Goal: Entertainment & Leisure: Consume media (video, audio)

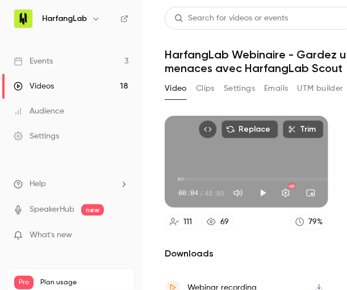
scroll to position [107, 0]
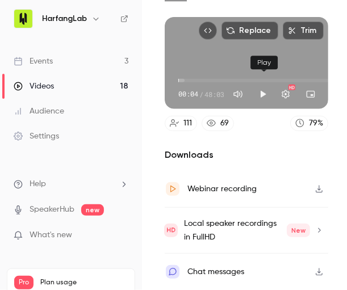
click at [260, 86] on button "Play" at bounding box center [262, 94] width 23 height 23
type input "***"
click at [288, 85] on button "Settings" at bounding box center [285, 94] width 23 height 23
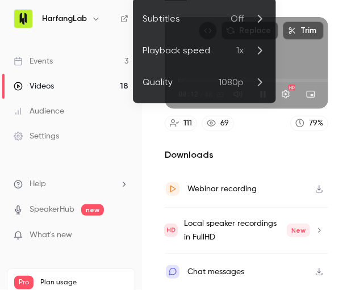
click at [249, 48] on p "1x" at bounding box center [251, 51] width 30 height 14
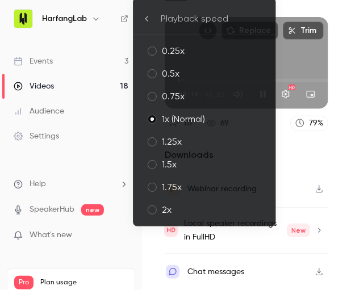
click at [170, 146] on div "1.25x" at bounding box center [214, 142] width 104 height 14
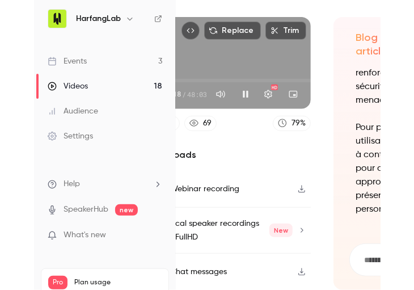
scroll to position [107, 34]
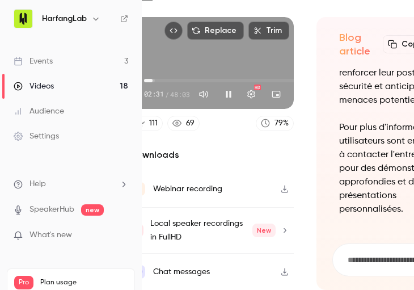
click at [153, 79] on span "02:31" at bounding box center [152, 80] width 3 height 3
click at [157, 79] on span "03:52" at bounding box center [157, 80] width 3 height 3
click at [159, 79] on span "04:32" at bounding box center [159, 80] width 3 height 3
click at [232, 86] on button "Pause" at bounding box center [228, 94] width 23 height 23
click at [280, 88] on button "Turn on miniplayer" at bounding box center [276, 94] width 23 height 23
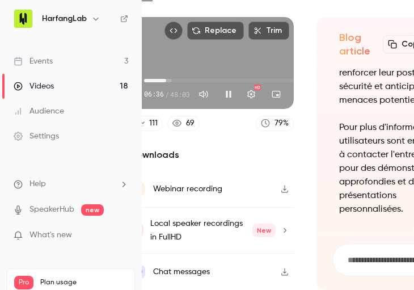
click at [165, 79] on span "06:36" at bounding box center [166, 80] width 3 height 3
click at [171, 79] on span "07:55" at bounding box center [170, 80] width 3 height 3
click at [231, 87] on button "Play" at bounding box center [228, 94] width 23 height 23
click at [277, 83] on button "Turn on miniplayer" at bounding box center [276, 94] width 23 height 23
click at [229, 84] on button "Play" at bounding box center [228, 94] width 23 height 23
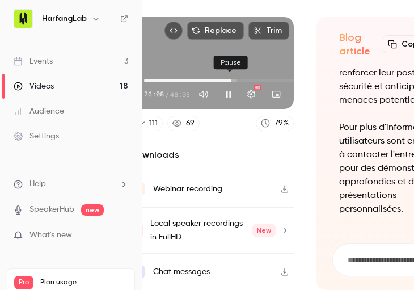
click at [233, 86] on button "Pause" at bounding box center [228, 94] width 23 height 23
click at [229, 88] on button "Play" at bounding box center [228, 94] width 23 height 23
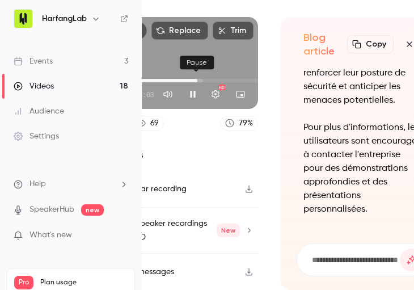
scroll to position [107, 0]
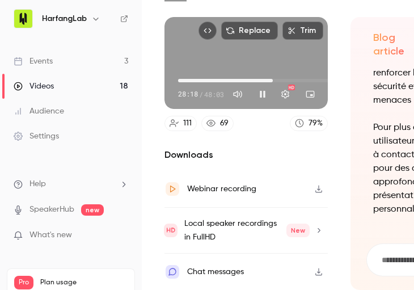
click at [274, 73] on span "28:18" at bounding box center [258, 81] width 161 height 18
click at [278, 79] on span "29:39" at bounding box center [277, 80] width 3 height 3
click at [285, 72] on span "31:40" at bounding box center [258, 81] width 161 height 18
click at [291, 79] on span "33:31" at bounding box center [289, 80] width 3 height 3
click at [292, 79] on span "34:25" at bounding box center [293, 80] width 3 height 3
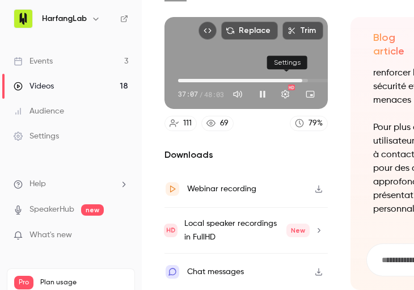
click at [287, 90] on button "Settings" at bounding box center [285, 94] width 23 height 23
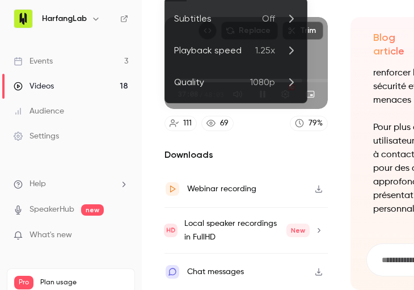
click at [285, 48] on icon at bounding box center [291, 51] width 14 height 14
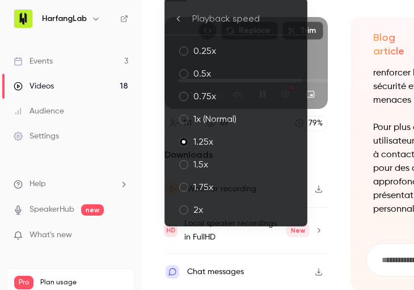
click at [201, 115] on div "1x (Normal)" at bounding box center [246, 119] width 104 height 14
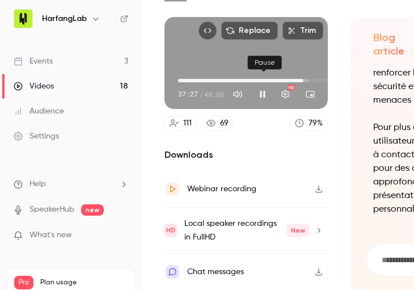
click at [266, 85] on button "Pause" at bounding box center [262, 94] width 23 height 23
type input "******"
